Goal: Task Accomplishment & Management: Manage account settings

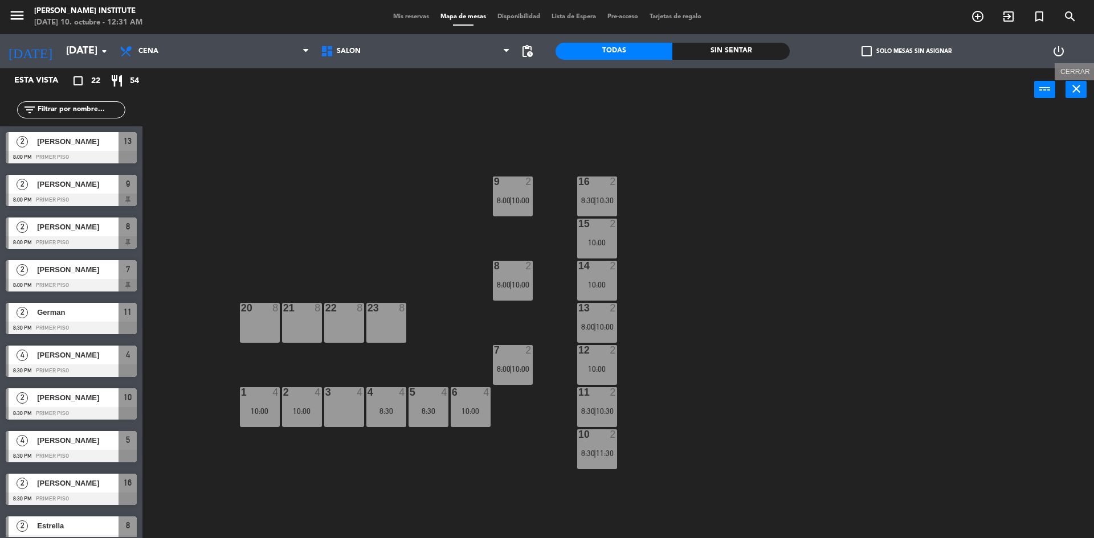
click at [1073, 93] on icon "close" at bounding box center [1076, 89] width 14 height 14
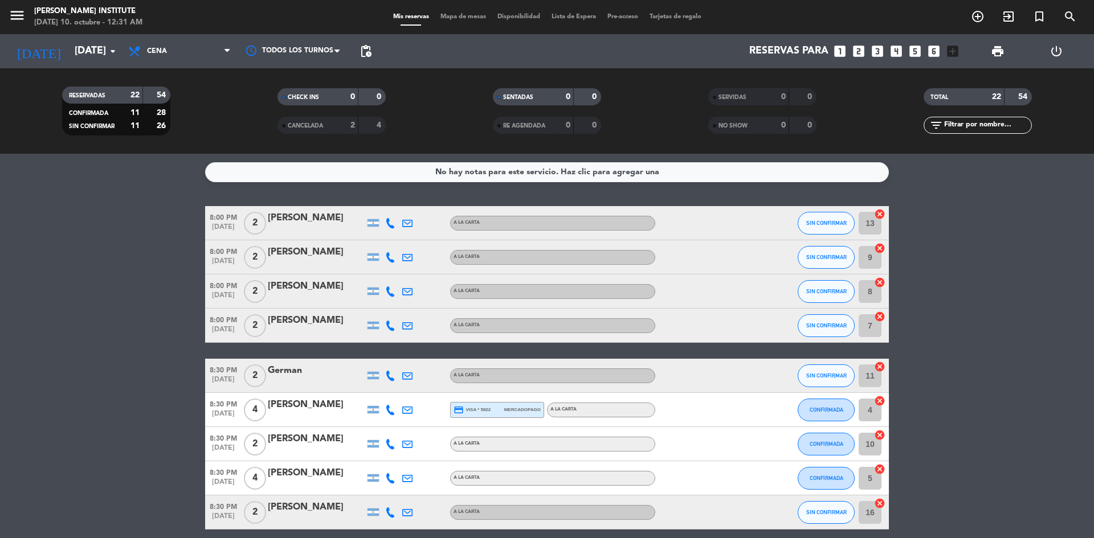
click at [879, 214] on icon "cancel" at bounding box center [879, 213] width 11 height 11
click at [880, 363] on icon "cancel" at bounding box center [879, 366] width 11 height 11
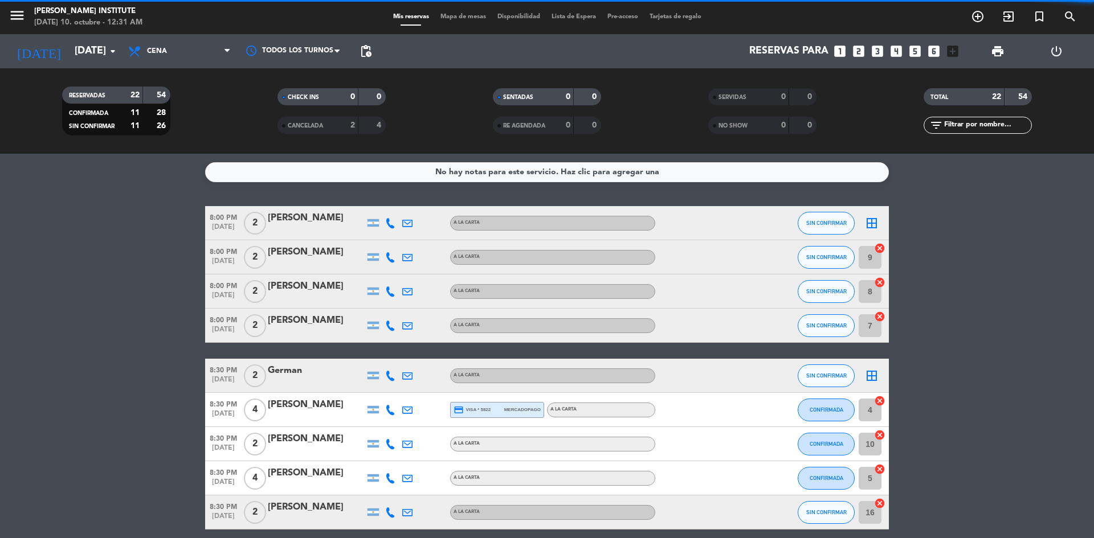
click at [878, 435] on icon "cancel" at bounding box center [879, 434] width 11 height 11
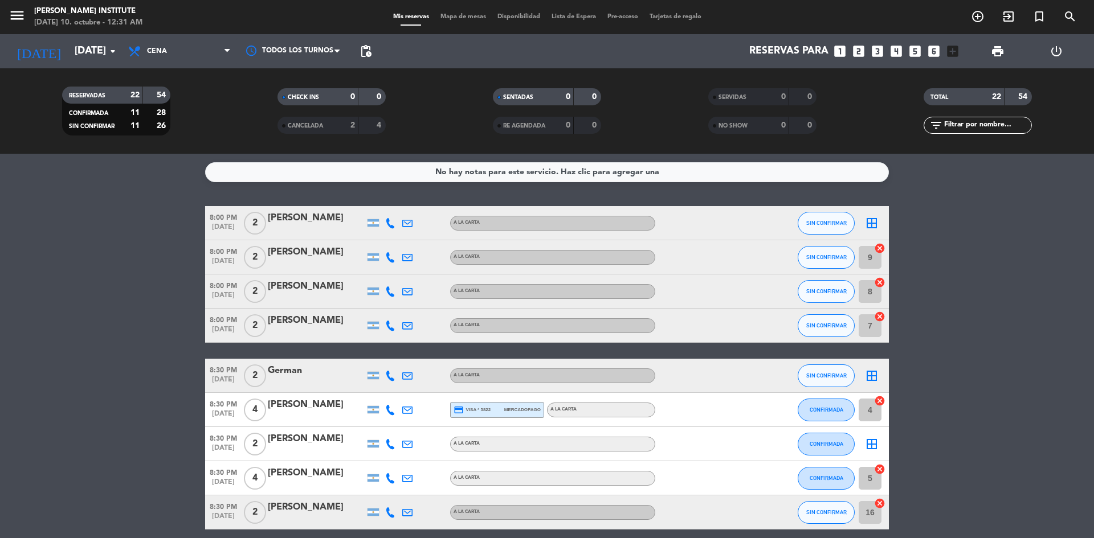
scroll to position [57, 0]
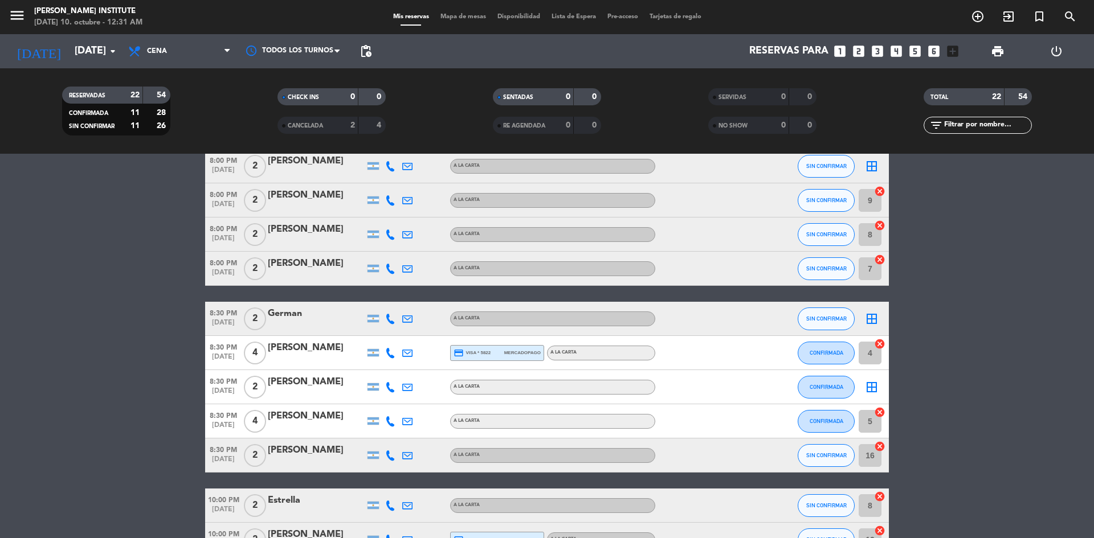
click at [881, 445] on icon "cancel" at bounding box center [879, 446] width 11 height 11
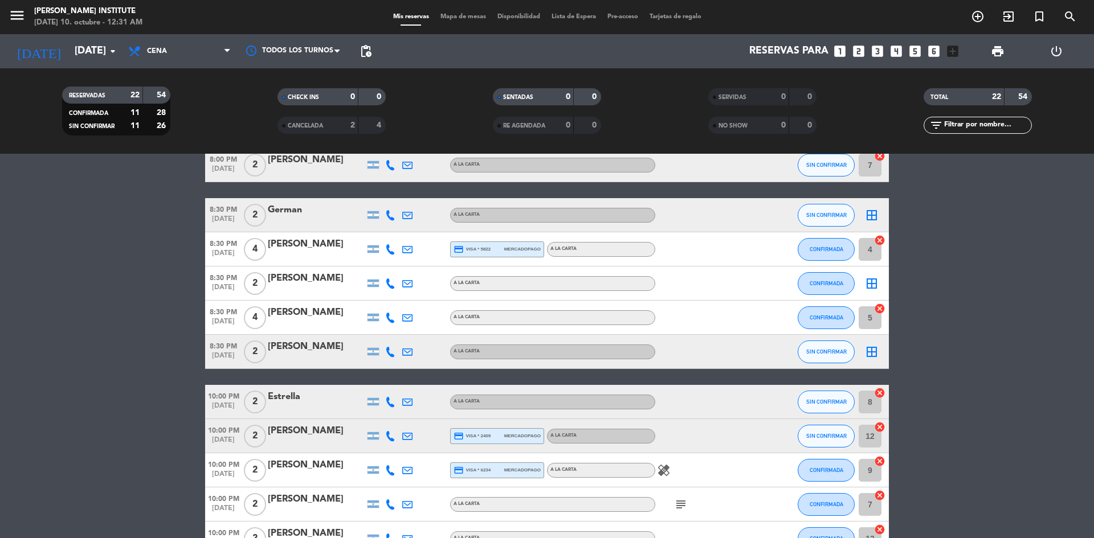
scroll to position [171, 0]
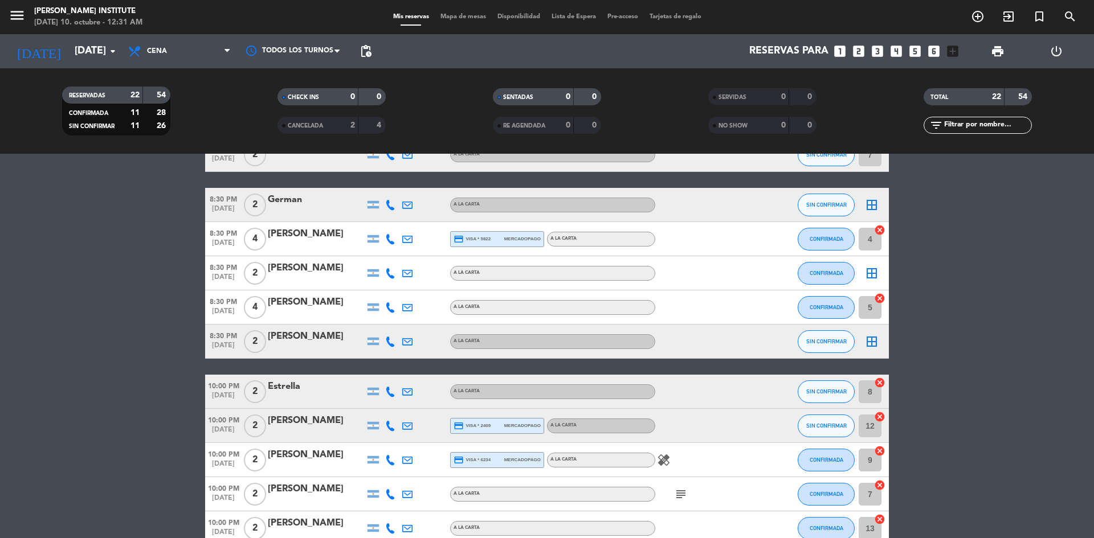
click at [879, 417] on icon "cancel" at bounding box center [879, 416] width 11 height 11
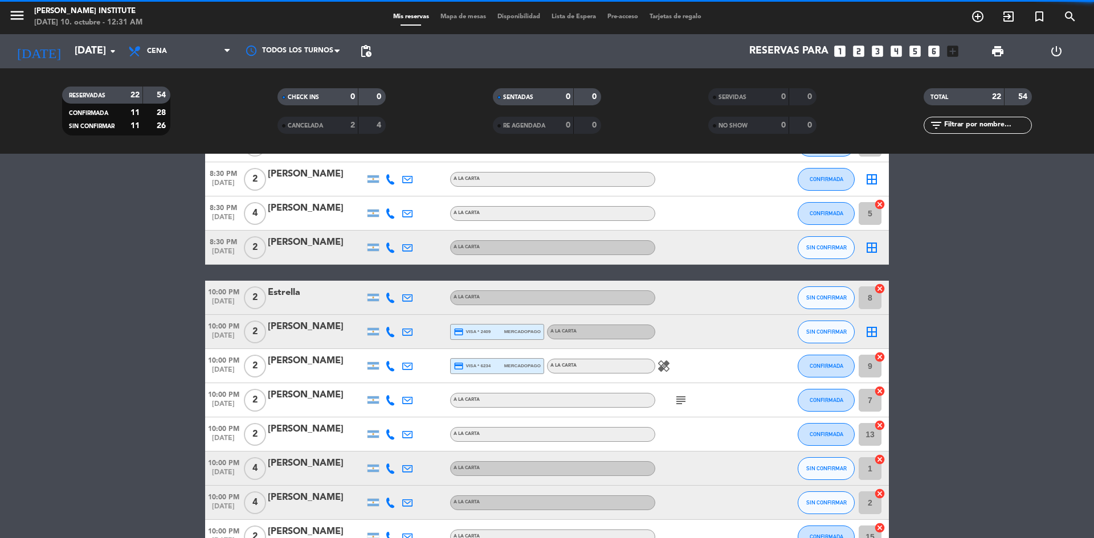
scroll to position [285, 0]
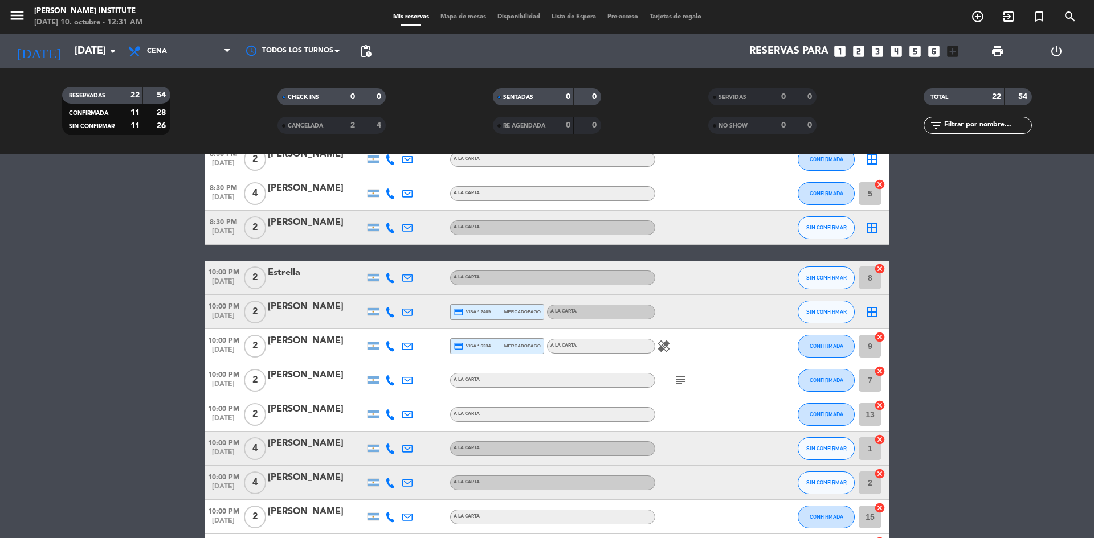
click at [878, 407] on icon "cancel" at bounding box center [879, 405] width 11 height 11
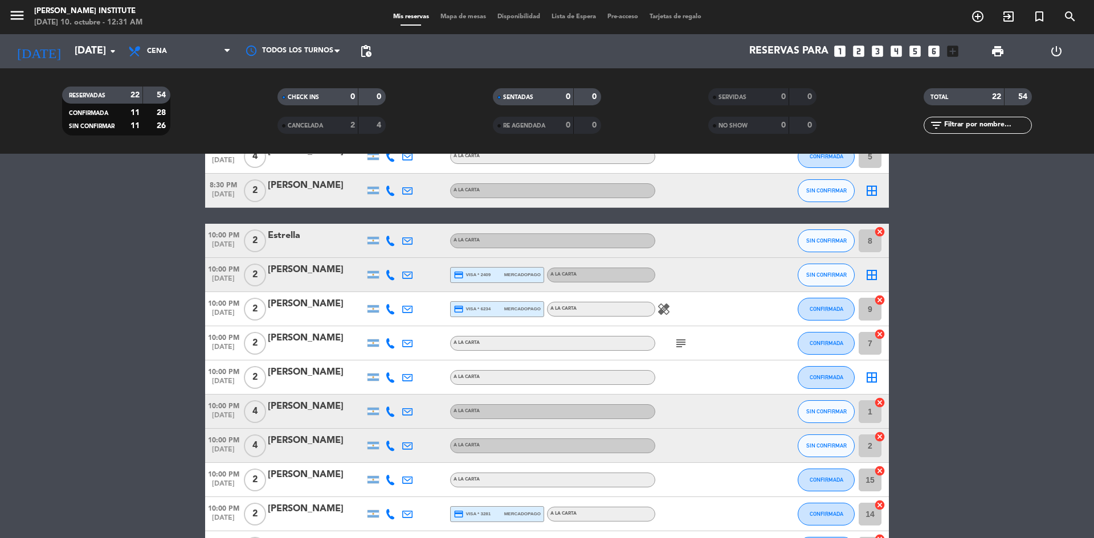
scroll to position [342, 0]
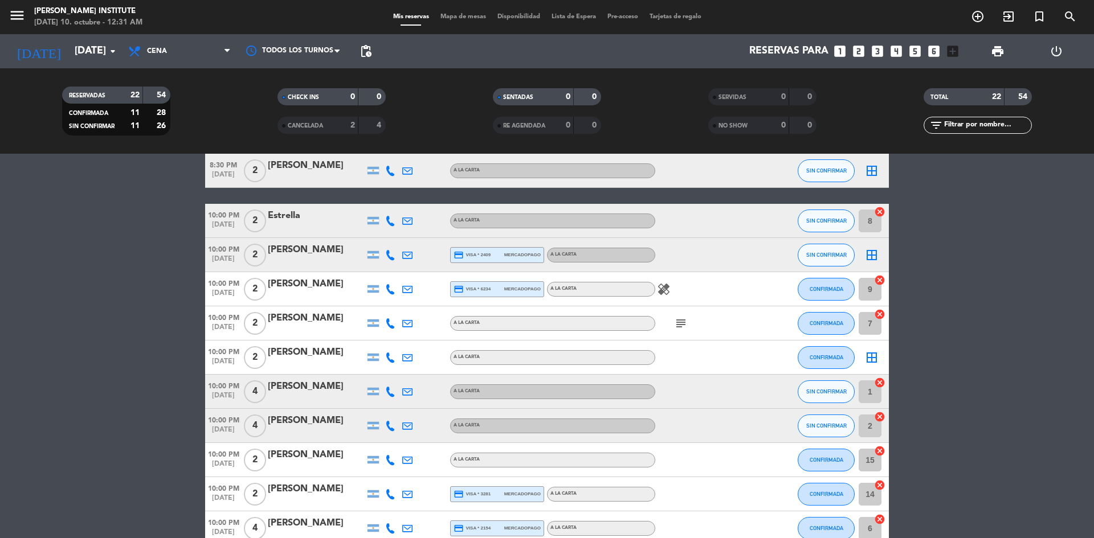
click at [878, 452] on icon "cancel" at bounding box center [879, 450] width 11 height 11
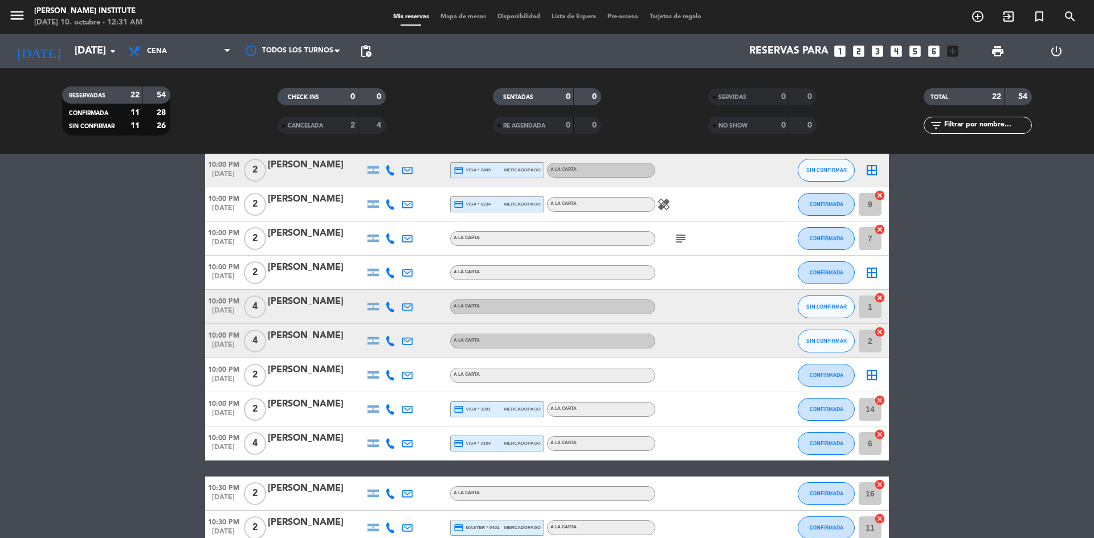
scroll to position [456, 0]
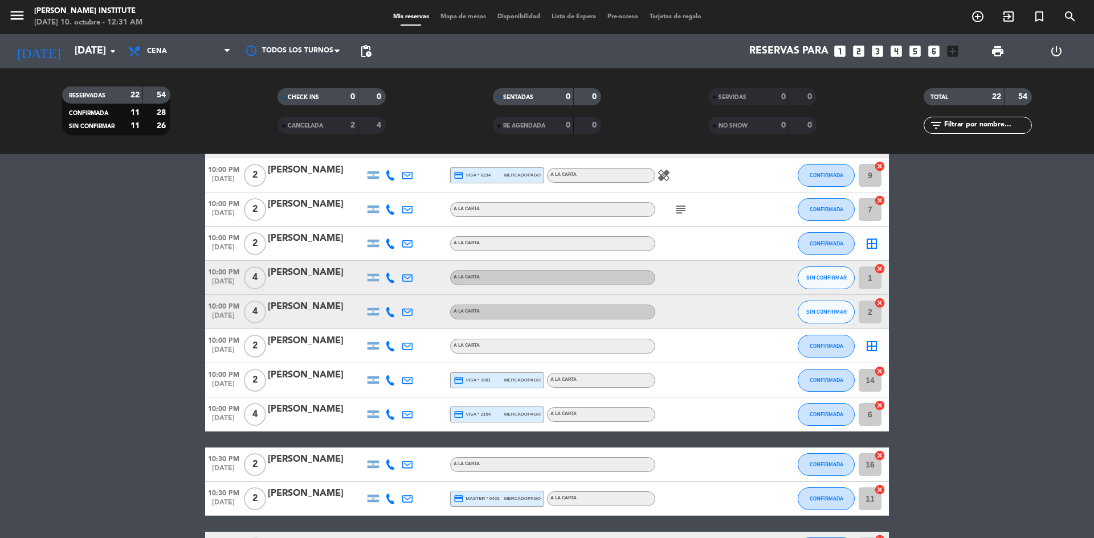
click at [881, 370] on icon "cancel" at bounding box center [879, 371] width 11 height 11
click at [881, 457] on icon "cancel" at bounding box center [879, 455] width 11 height 11
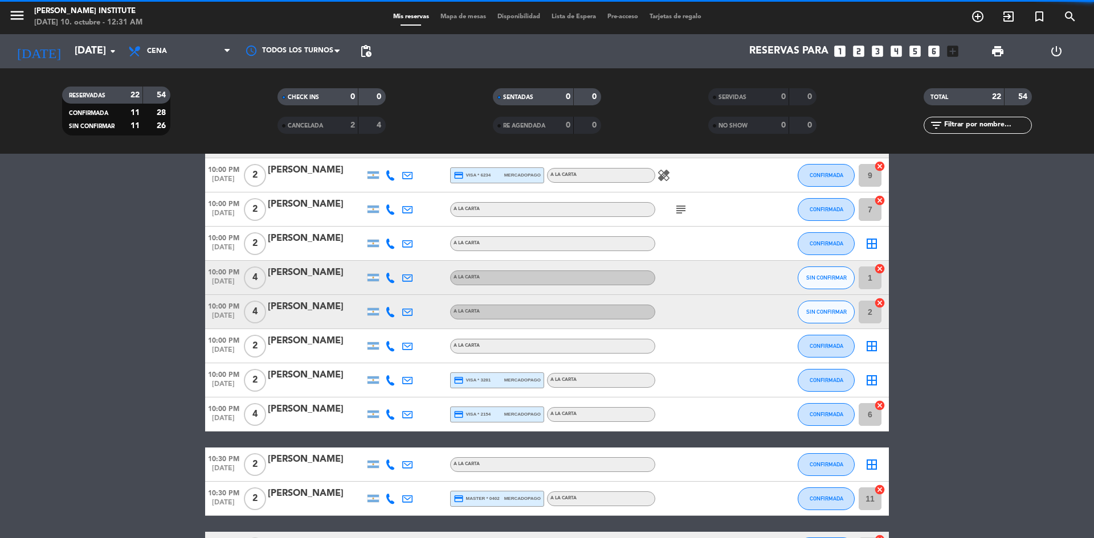
click at [879, 490] on icon "cancel" at bounding box center [879, 489] width 11 height 11
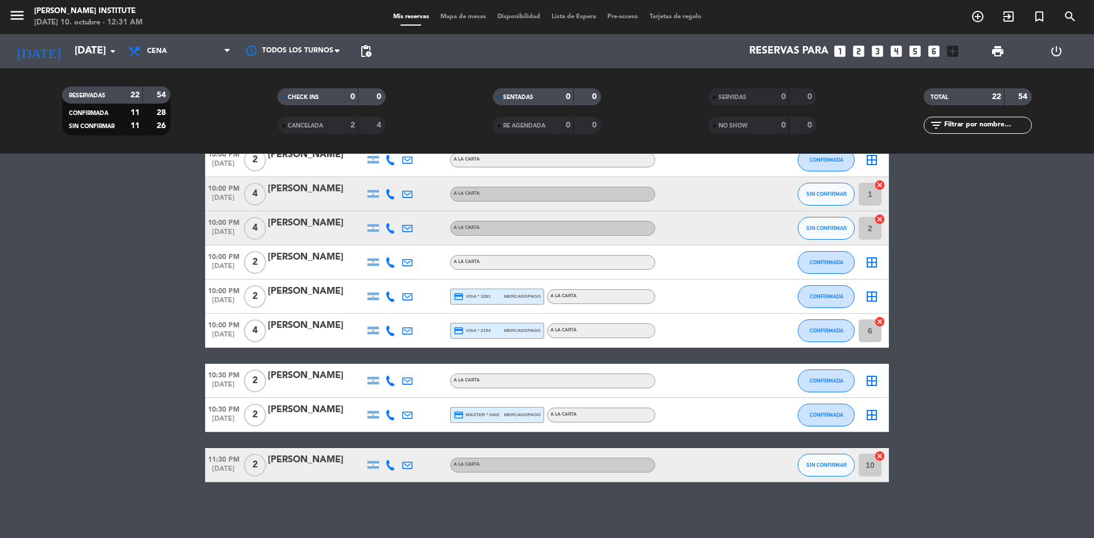
scroll to position [540, 0]
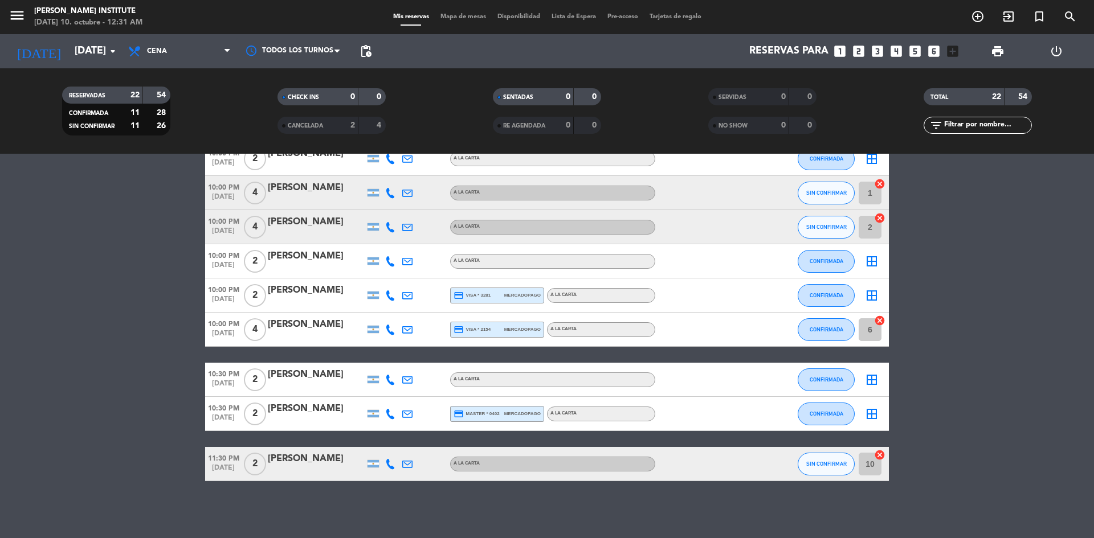
click at [878, 451] on icon "cancel" at bounding box center [879, 454] width 11 height 11
click at [466, 17] on span "Mapa de mesas" at bounding box center [463, 17] width 57 height 6
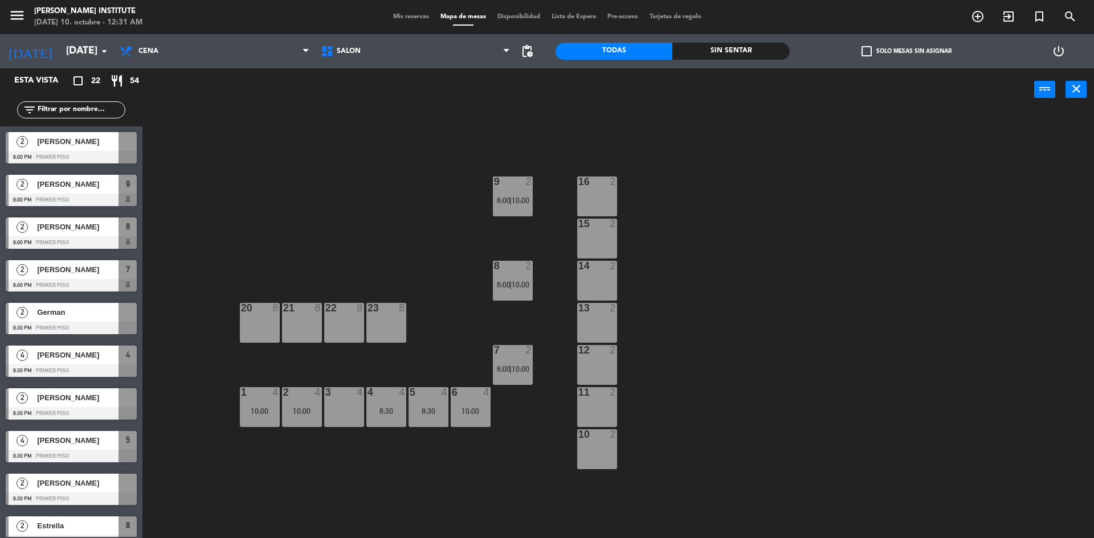
click at [863, 52] on span "check_box_outline_blank" at bounding box center [866, 51] width 10 height 10
click at [906, 51] on input "check_box_outline_blank Solo mesas sin asignar" at bounding box center [906, 51] width 0 height 0
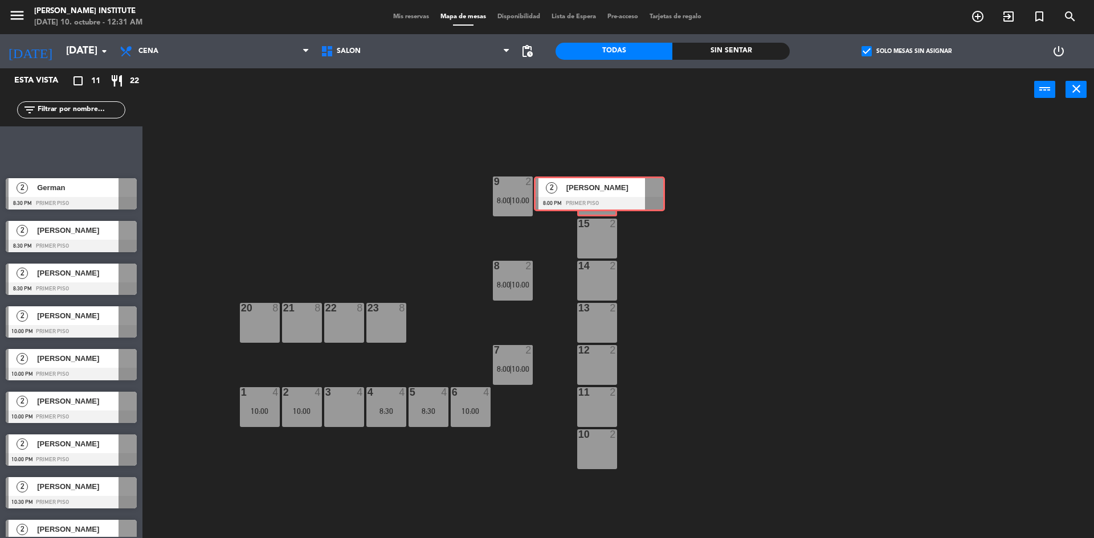
drag, startPoint x: 60, startPoint y: 152, endPoint x: 589, endPoint y: 196, distance: 531.0
click at [589, 196] on div "Esta vista crop_square 11 restaurant 22 filter_list 2 [PERSON_NAME] 8:00 PM PRI…" at bounding box center [547, 304] width 1094 height 473
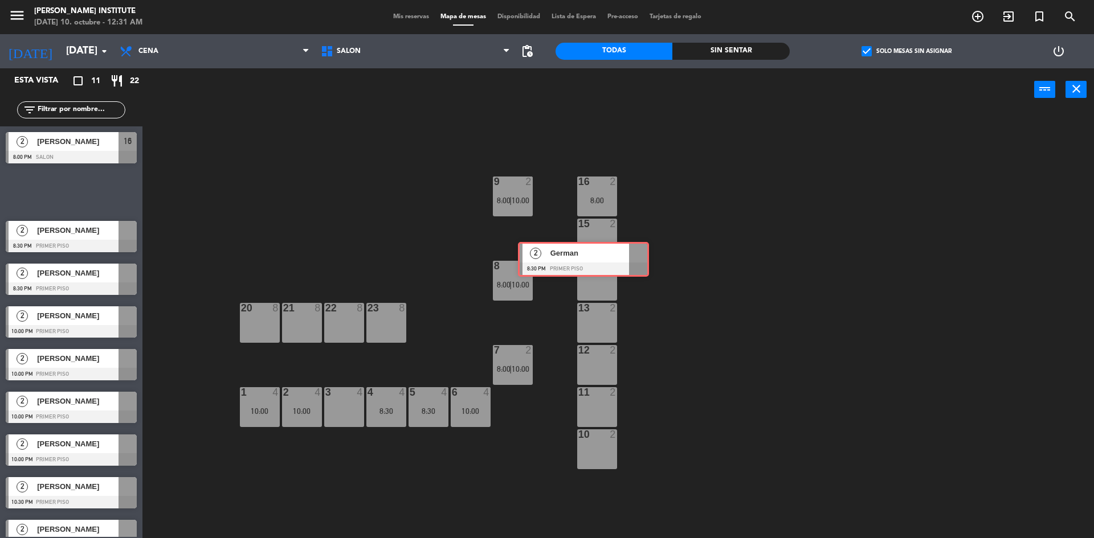
drag, startPoint x: 64, startPoint y: 196, endPoint x: 596, endPoint y: 251, distance: 535.3
click at [596, 252] on div "Esta vista crop_square 11 restaurant 22 filter_list 2 [PERSON_NAME] 8:00 PM SAL…" at bounding box center [547, 304] width 1094 height 473
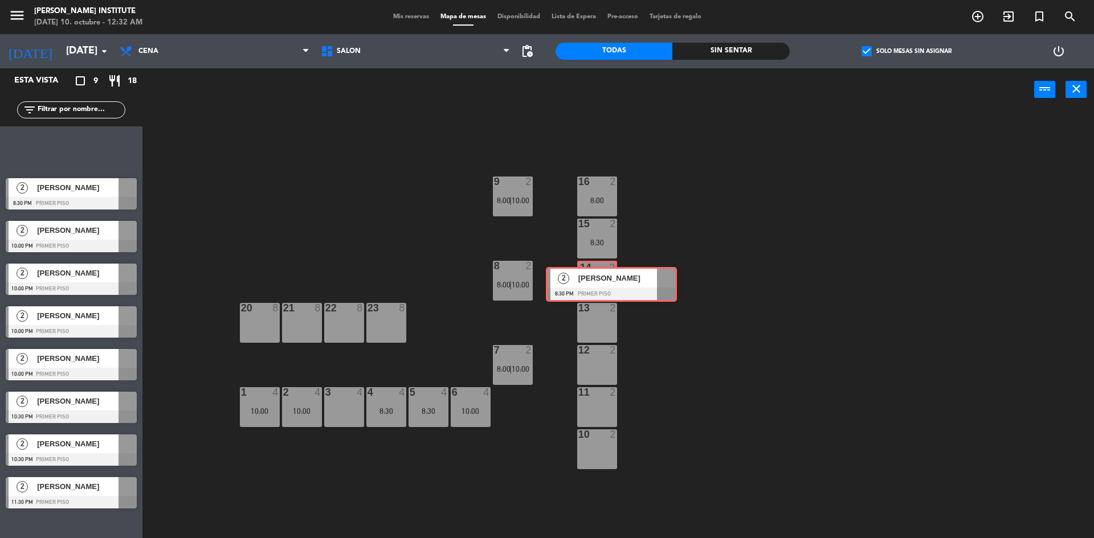
drag, startPoint x: 62, startPoint y: 150, endPoint x: 602, endPoint y: 285, distance: 556.5
click at [602, 285] on div "Esta vista crop_square 9 restaurant 18 filter_list 2 [PERSON_NAME] 8:30 PM PRIM…" at bounding box center [547, 304] width 1094 height 473
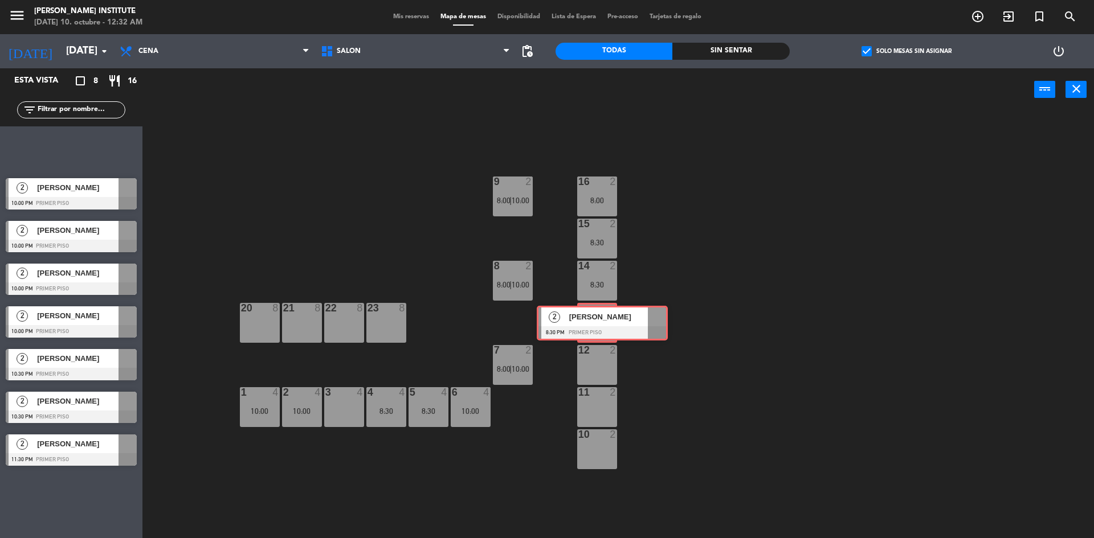
drag, startPoint x: 75, startPoint y: 148, endPoint x: 603, endPoint y: 320, distance: 556.0
click at [603, 320] on div "Esta vista crop_square 8 restaurant 16 filter_list 2 [PERSON_NAME][GEOGRAPHIC_D…" at bounding box center [547, 304] width 1094 height 473
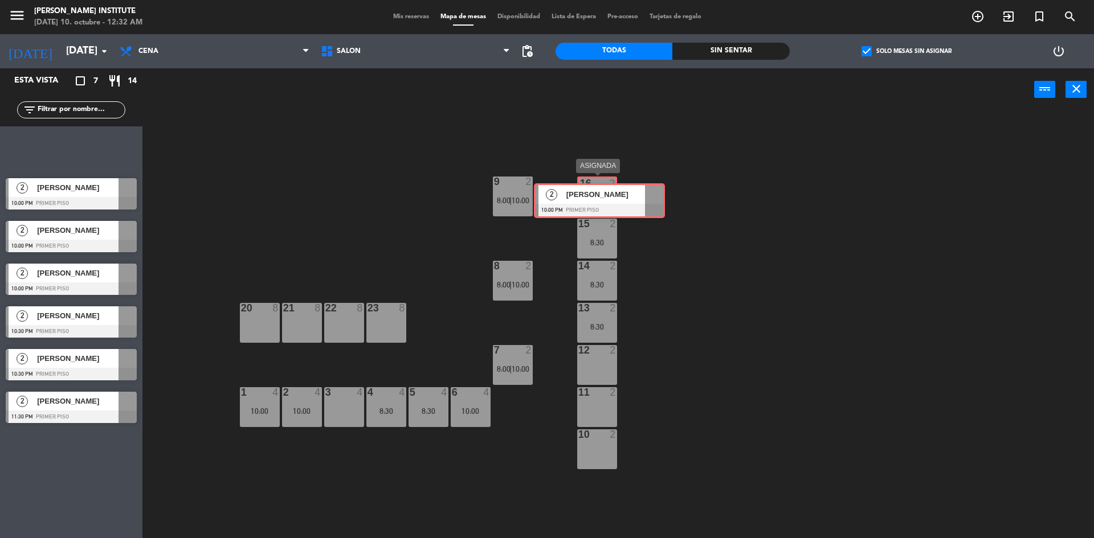
drag, startPoint x: 69, startPoint y: 151, endPoint x: 597, endPoint y: 203, distance: 530.4
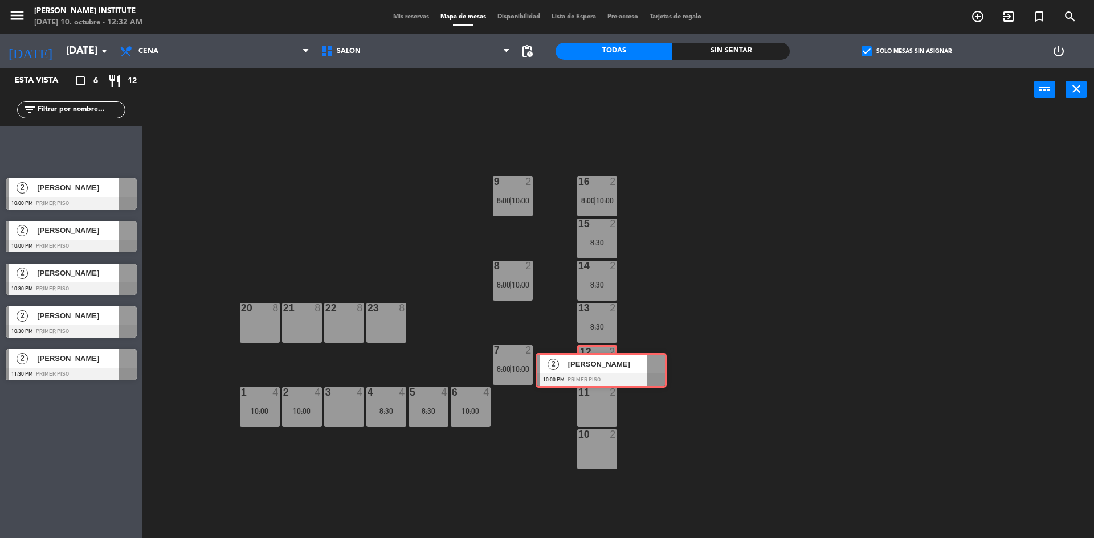
drag, startPoint x: 59, startPoint y: 151, endPoint x: 588, endPoint y: 372, distance: 573.9
click at [588, 372] on div "Esta vista crop_square 6 restaurant 12 filter_list 2 [PERSON_NAME] 10:00 PM PRI…" at bounding box center [547, 304] width 1094 height 473
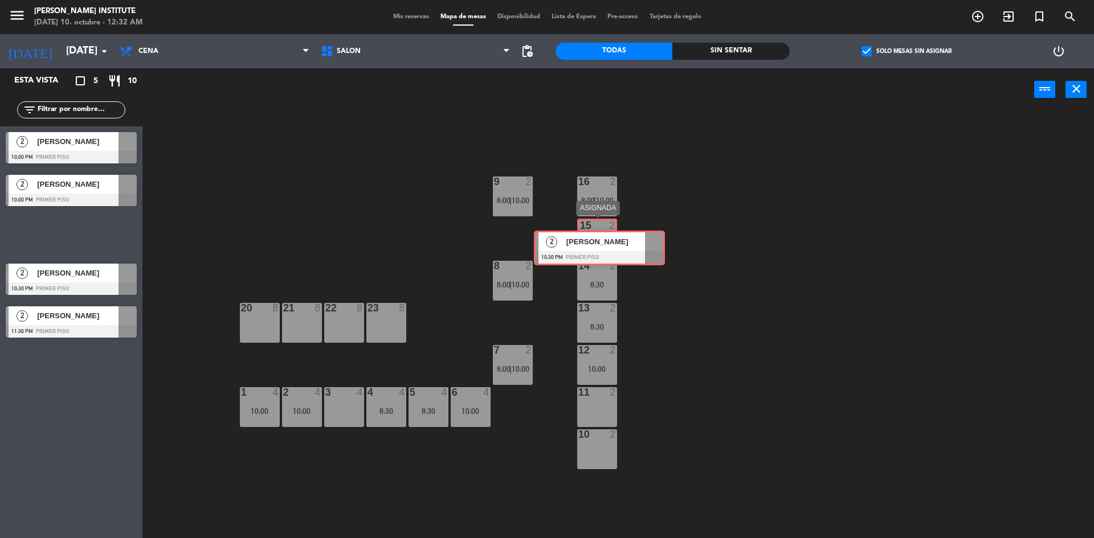
drag, startPoint x: 68, startPoint y: 230, endPoint x: 596, endPoint y: 243, distance: 528.1
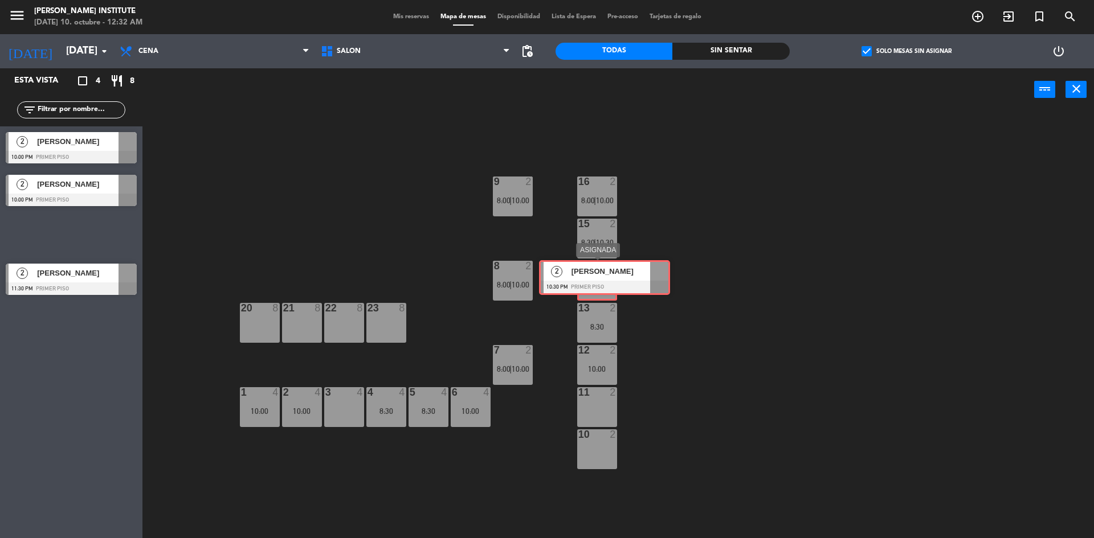
drag, startPoint x: 63, startPoint y: 235, endPoint x: 594, endPoint y: 282, distance: 533.4
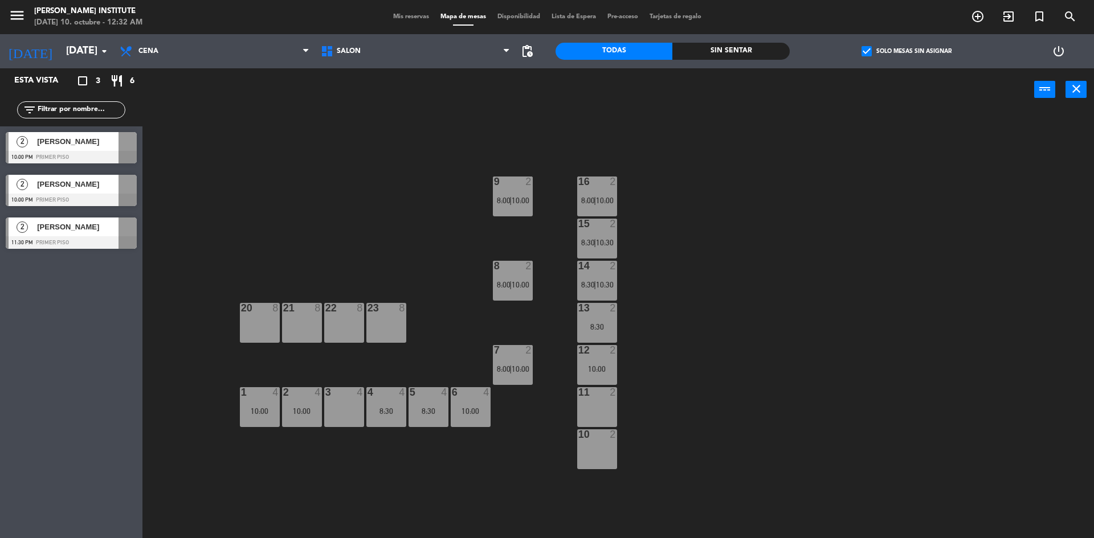
drag, startPoint x: 39, startPoint y: 185, endPoint x: 574, endPoint y: 402, distance: 577.1
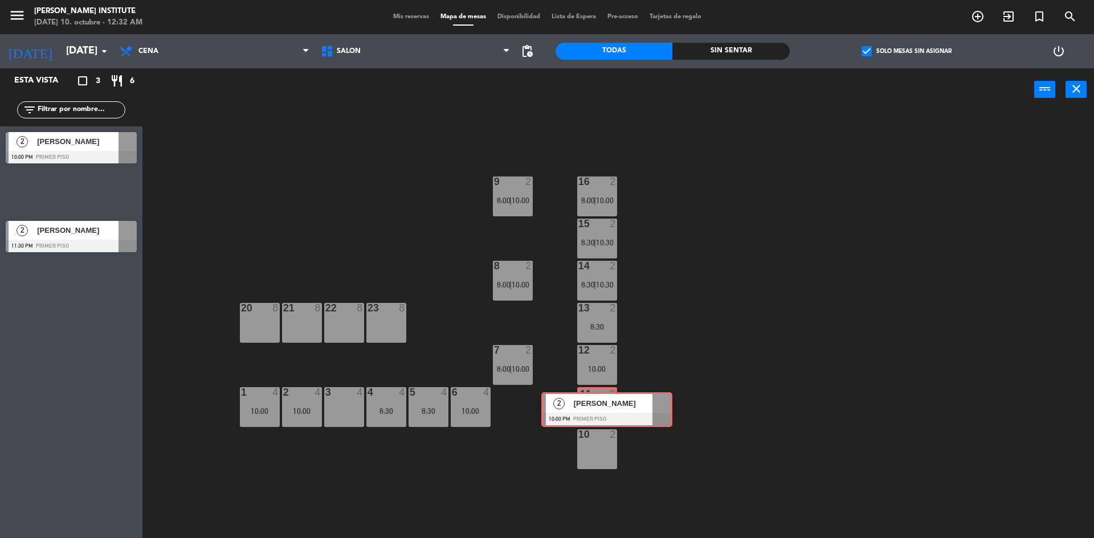
drag, startPoint x: 91, startPoint y: 206, endPoint x: 589, endPoint y: 406, distance: 537.7
click at [589, 406] on div "Esta vista crop_square 3 restaurant 6 filter_list 2 [PERSON_NAME] 10:00 PM PRIM…" at bounding box center [547, 304] width 1094 height 473
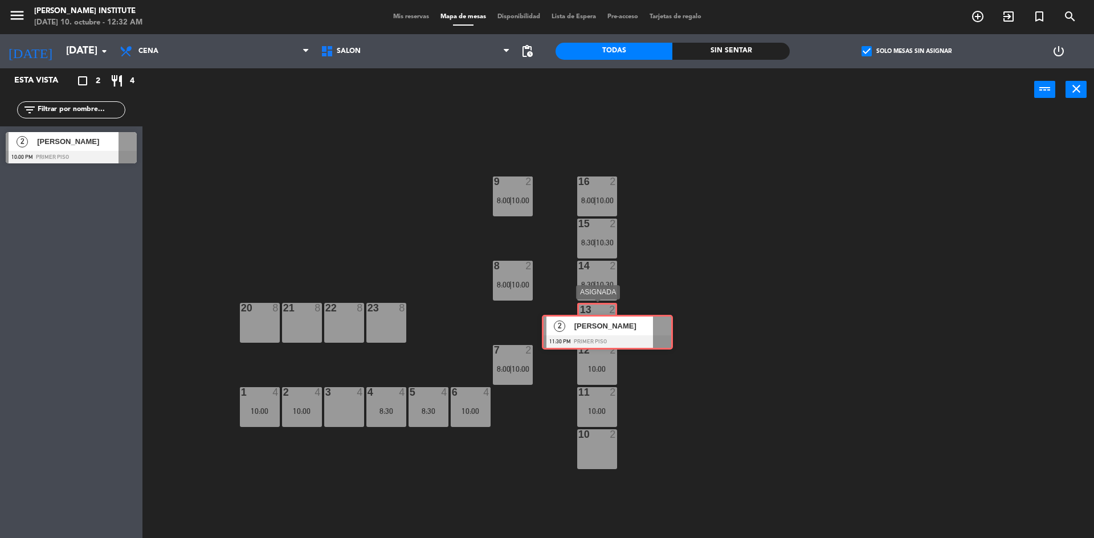
drag, startPoint x: 63, startPoint y: 183, endPoint x: 599, endPoint y: 323, distance: 553.9
click at [599, 323] on div "Esta vista crop_square 2 restaurant 4 filter_list 2 [PERSON_NAME] 10:00 PM PRIM…" at bounding box center [547, 304] width 1094 height 473
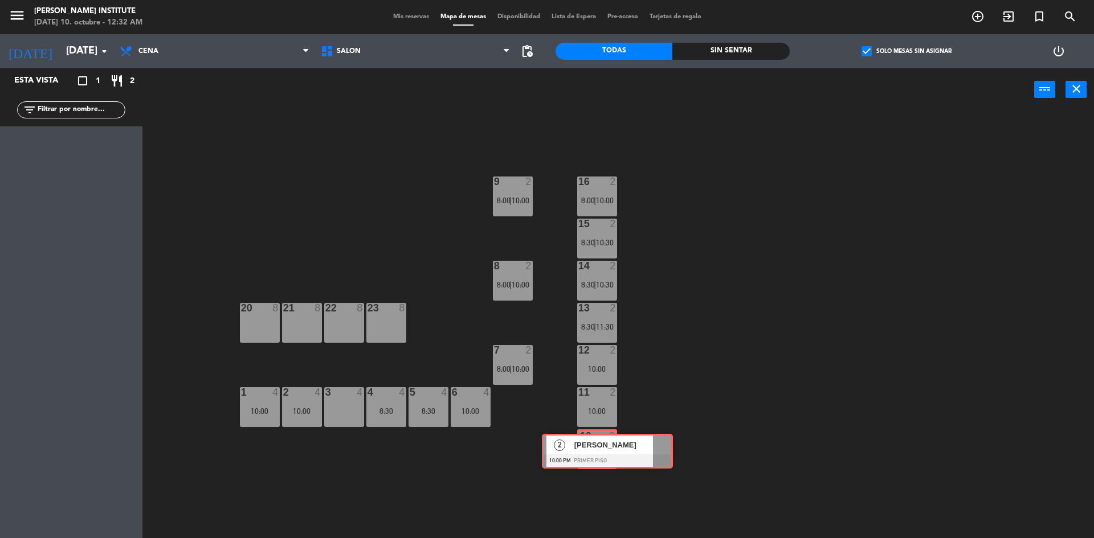
drag, startPoint x: 66, startPoint y: 150, endPoint x: 602, endPoint y: 452, distance: 615.1
click at [602, 452] on div "Esta vista crop_square 1 restaurant 2 filter_list 2 [PERSON_NAME] 10:00 PM PRIM…" at bounding box center [547, 304] width 1094 height 473
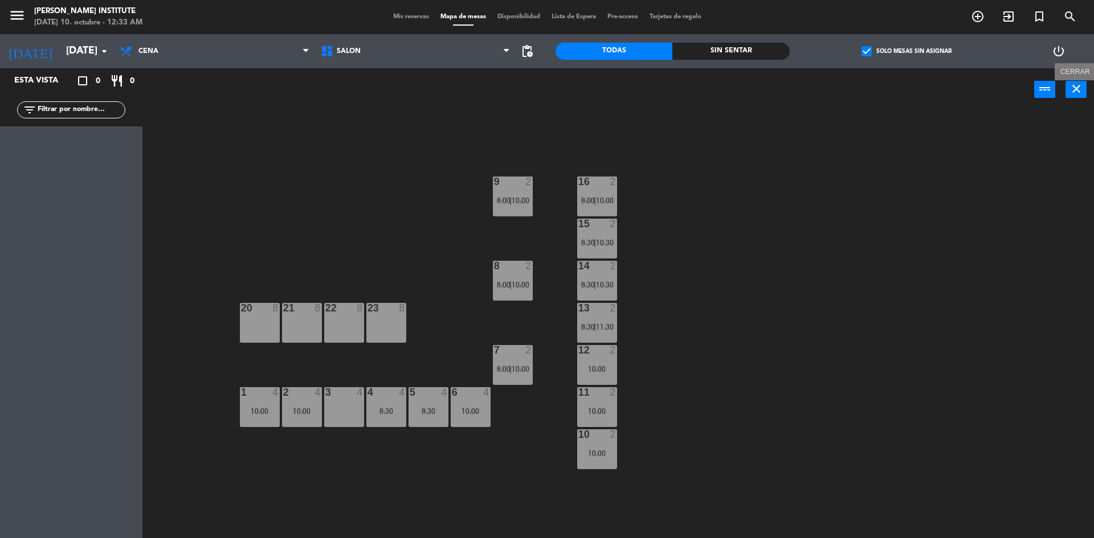
click at [1076, 91] on icon "close" at bounding box center [1076, 89] width 14 height 14
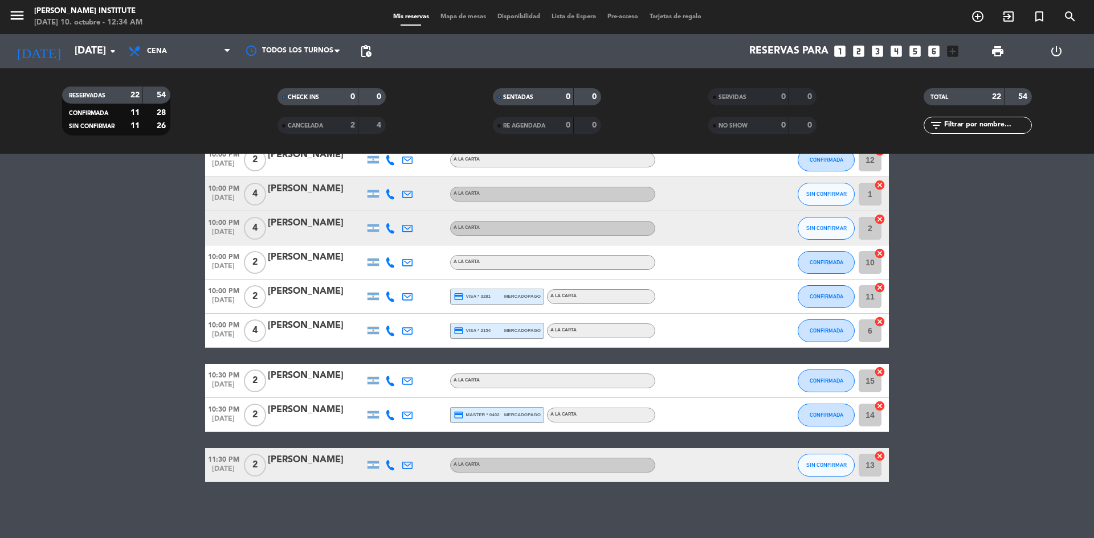
scroll to position [540, 0]
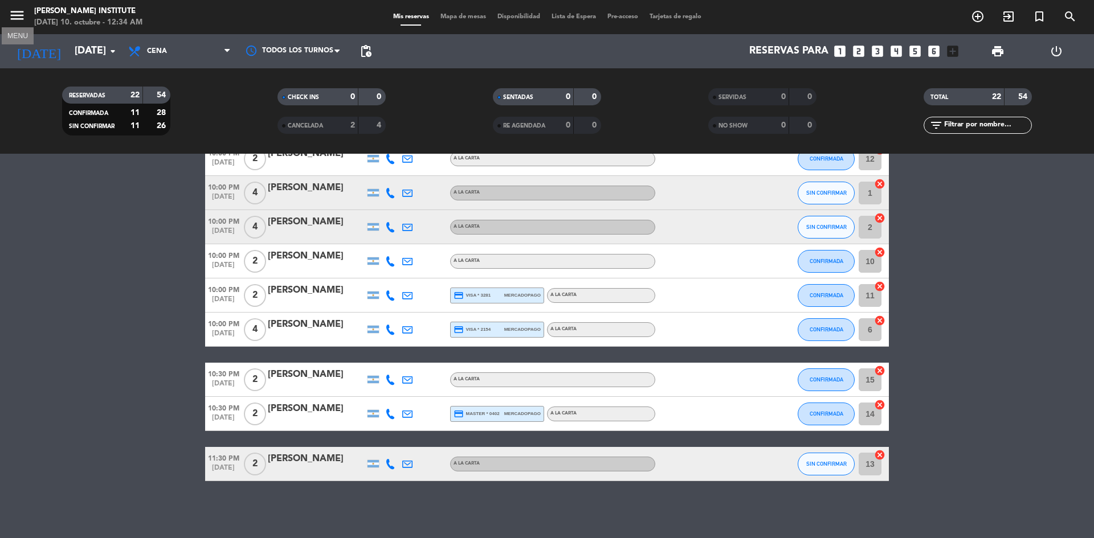
click at [13, 11] on icon "menu" at bounding box center [17, 15] width 17 height 17
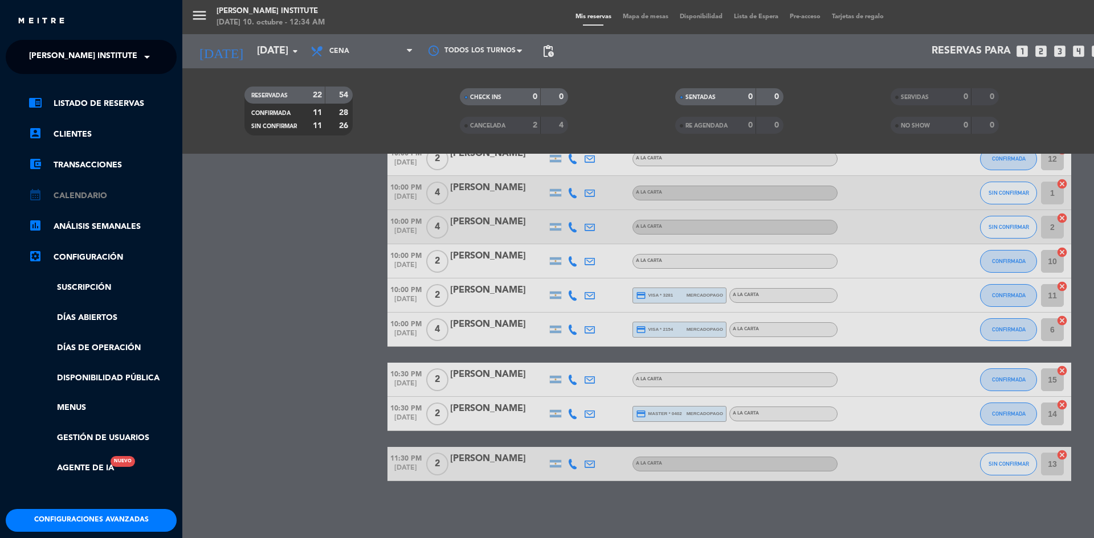
click at [68, 195] on link "calendar_month Calendario" at bounding box center [102, 196] width 148 height 14
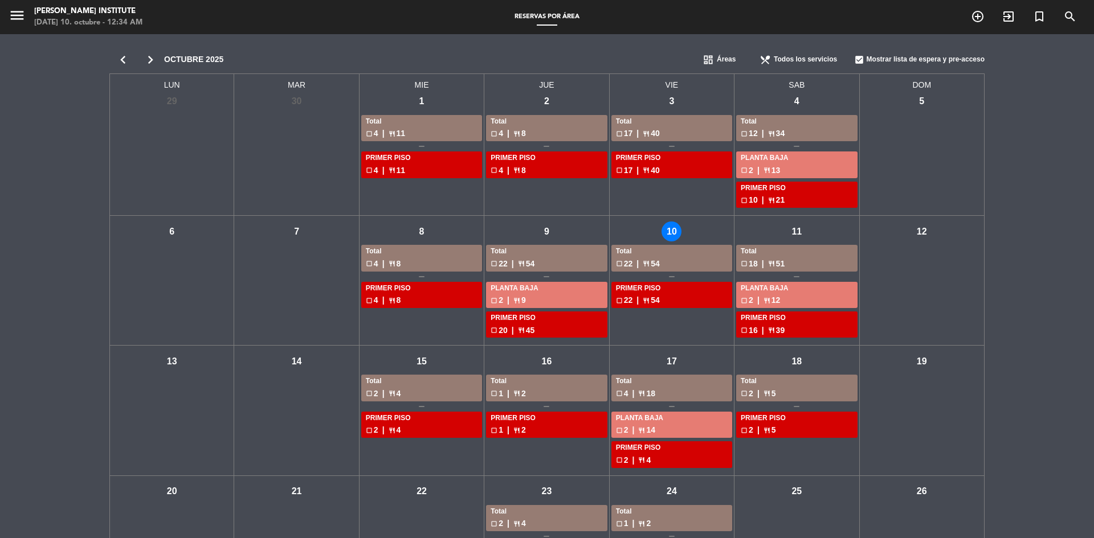
click at [796, 228] on div "sáb - 11" at bounding box center [797, 232] width 20 height 20
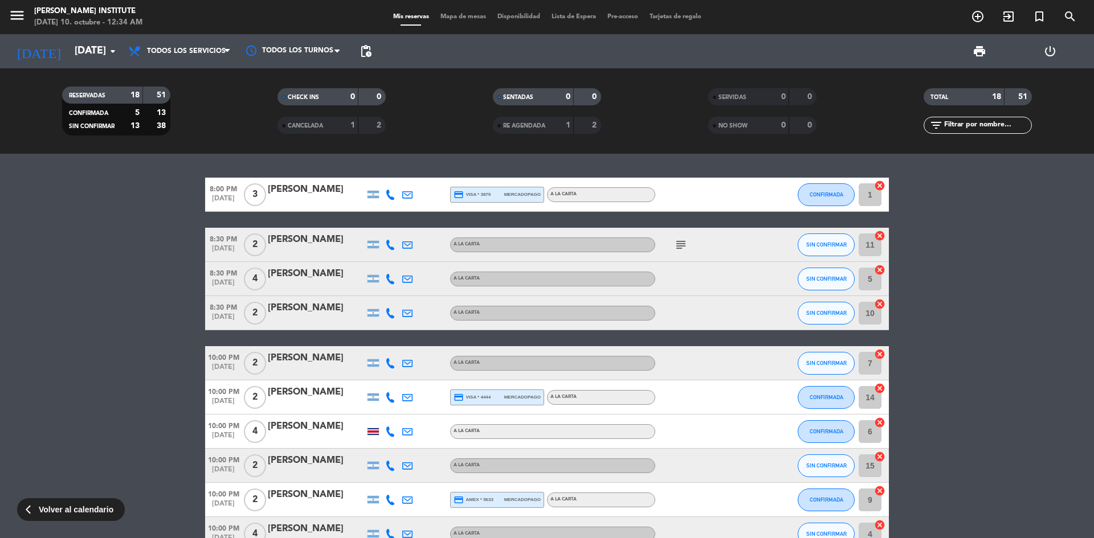
click at [452, 18] on span "Mapa de mesas" at bounding box center [463, 17] width 57 height 6
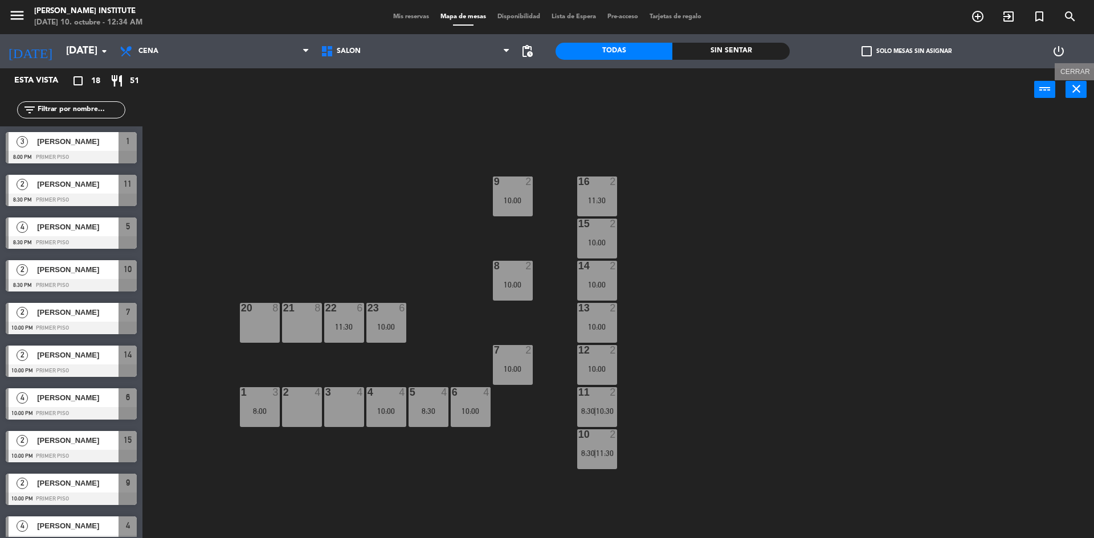
click at [1078, 95] on icon "close" at bounding box center [1076, 89] width 14 height 14
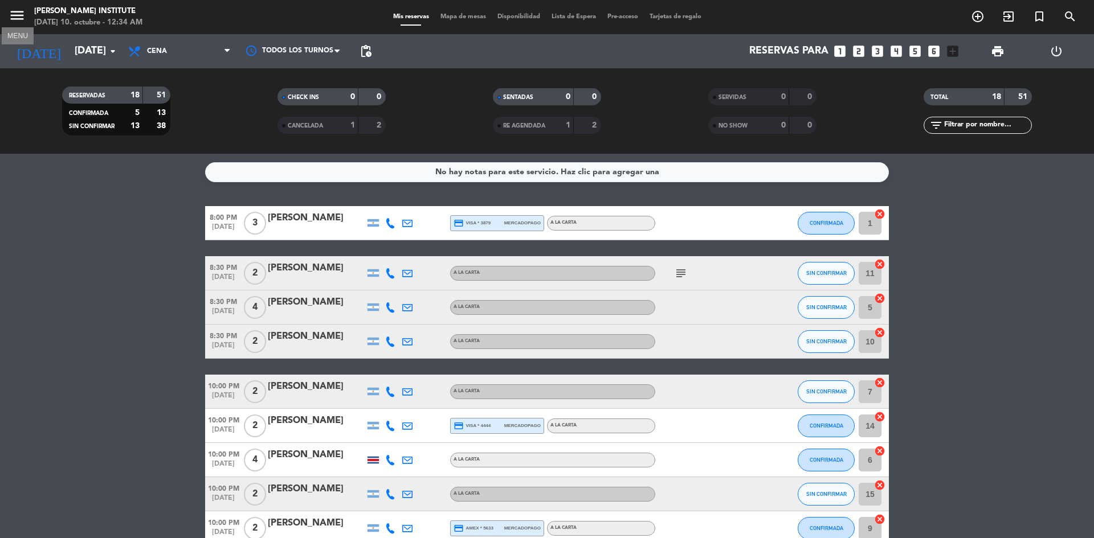
click at [14, 15] on icon "menu" at bounding box center [17, 15] width 17 height 17
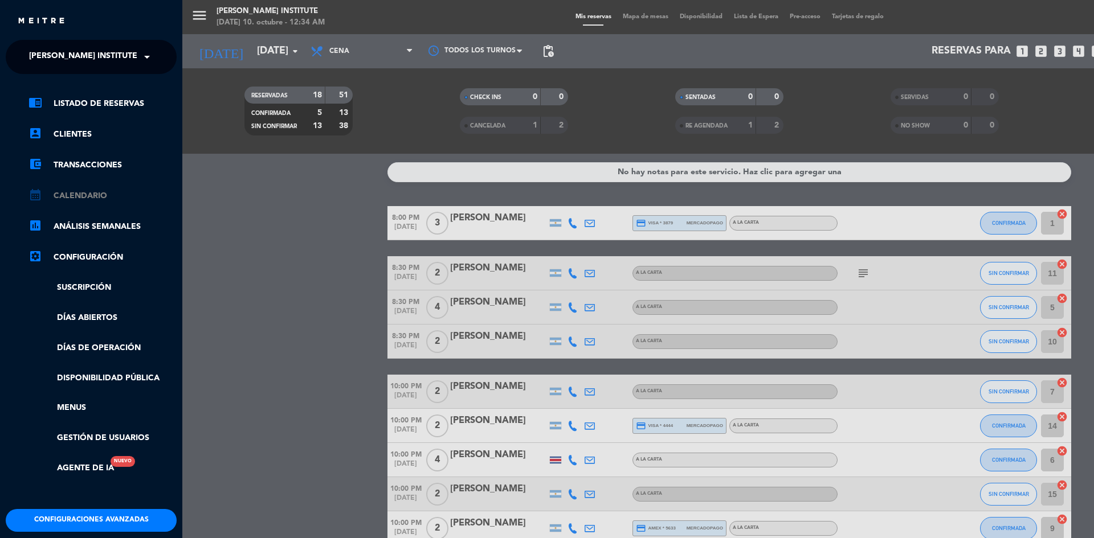
click at [84, 195] on link "calendar_month Calendario" at bounding box center [102, 196] width 148 height 14
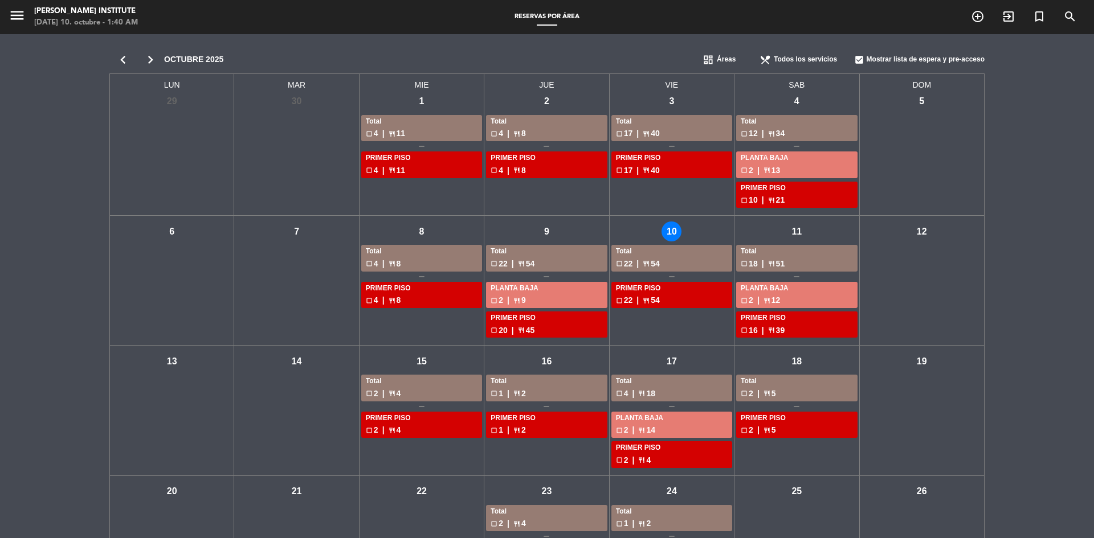
click at [670, 236] on div "vie - 10" at bounding box center [671, 232] width 20 height 20
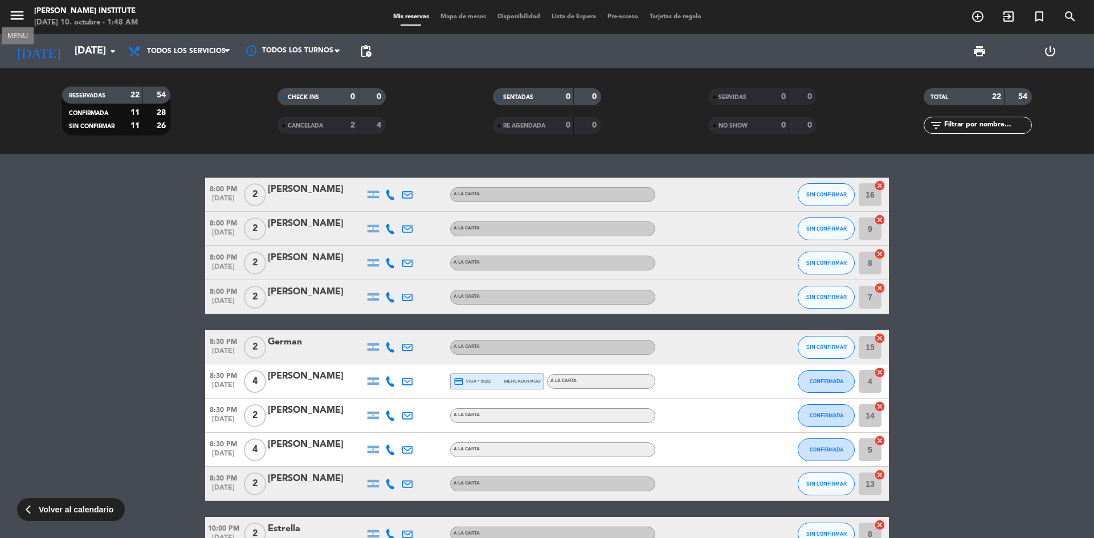
click at [14, 18] on icon "menu" at bounding box center [17, 15] width 17 height 17
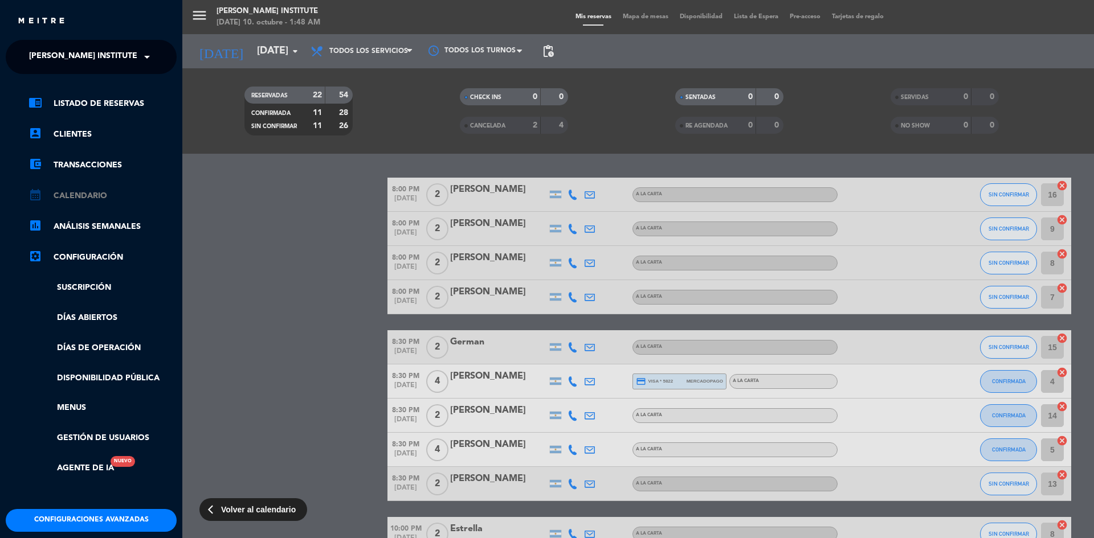
click at [59, 192] on link "calendar_month Calendario" at bounding box center [102, 196] width 148 height 14
